Goal: Check status

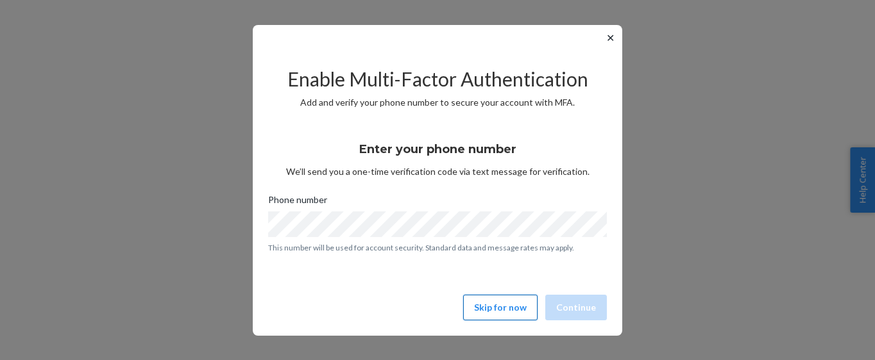
click at [510, 312] on button "Skip for now" at bounding box center [500, 308] width 74 height 26
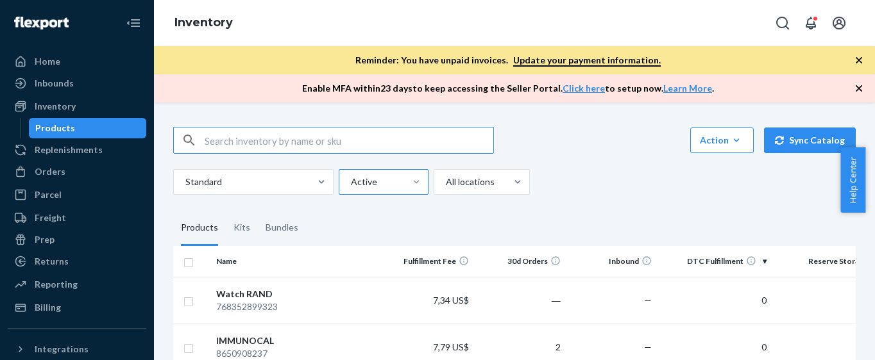
scroll to position [74, 0]
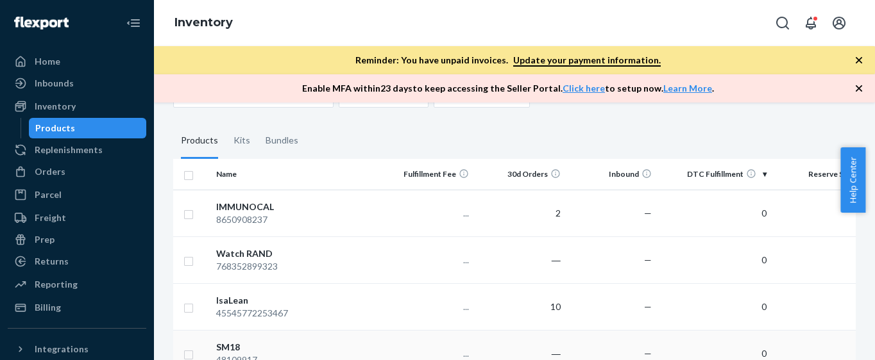
scroll to position [183, 0]
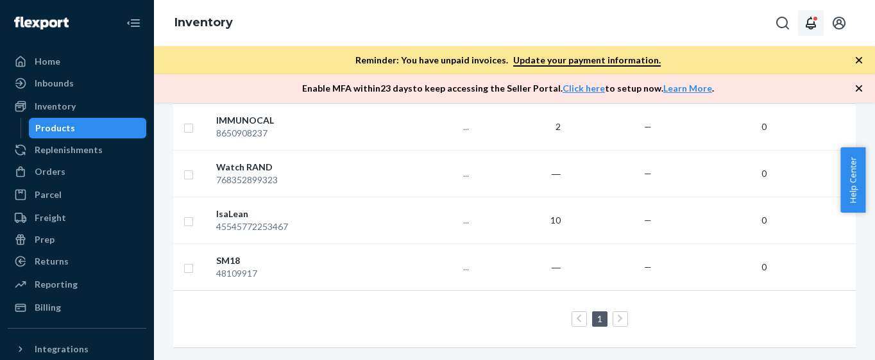
click at [810, 22] on icon "Open notifications" at bounding box center [810, 22] width 15 height 15
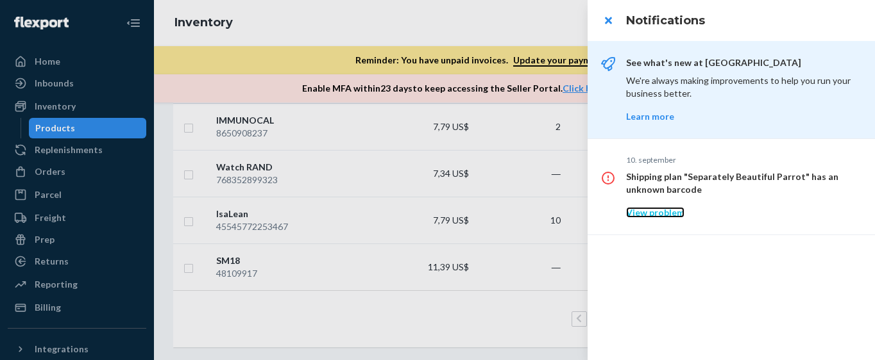
click at [661, 210] on link "View problem" at bounding box center [655, 212] width 58 height 11
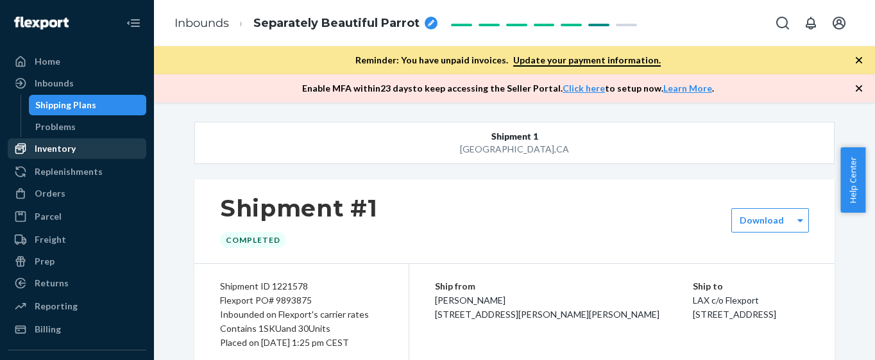
click at [65, 145] on div "Inventory" at bounding box center [55, 148] width 41 height 13
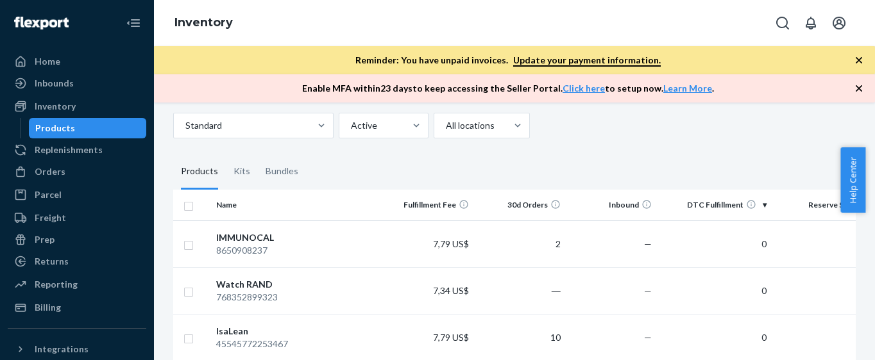
scroll to position [55, 0]
